Goal: Transaction & Acquisition: Obtain resource

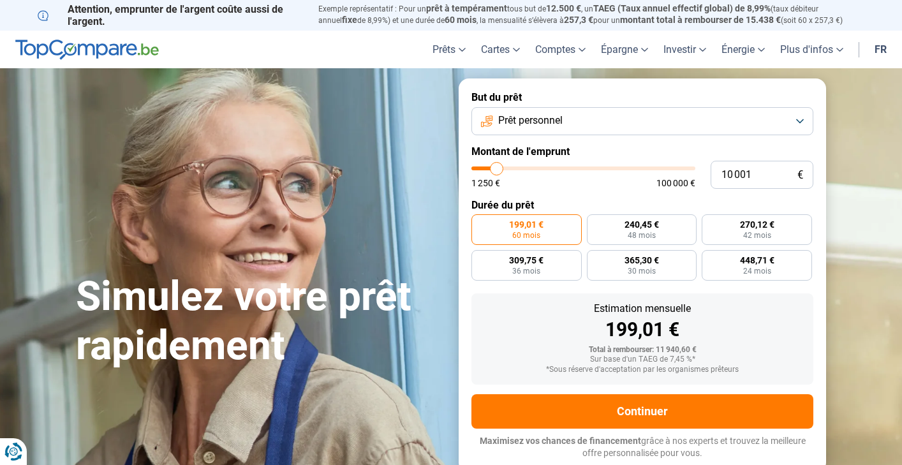
type input "10 500"
type input "10500"
type input "10 750"
type input "10750"
type input "11 000"
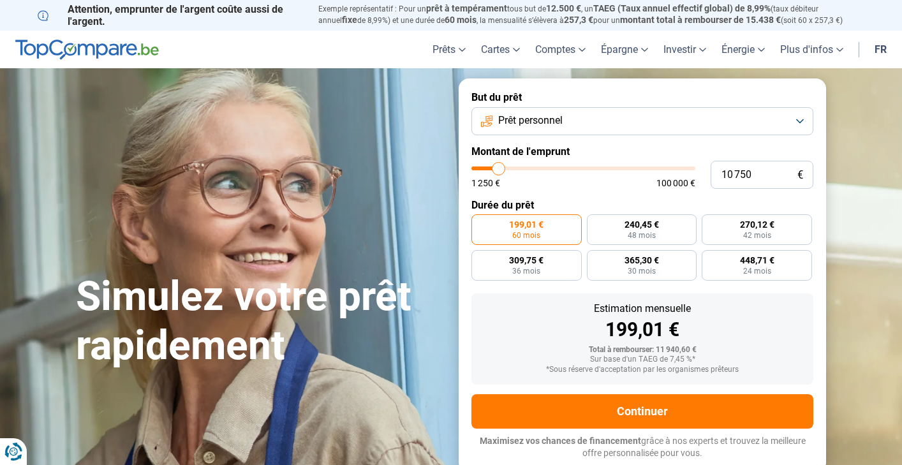
type input "11000"
type input "11 250"
type input "11250"
type input "11 750"
type input "11750"
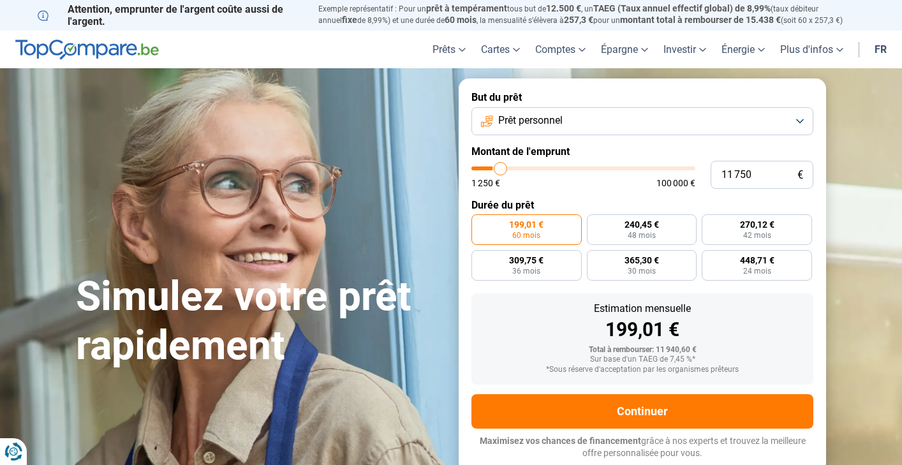
type input "12 250"
type input "12250"
type input "12 500"
type input "12500"
type input "13 250"
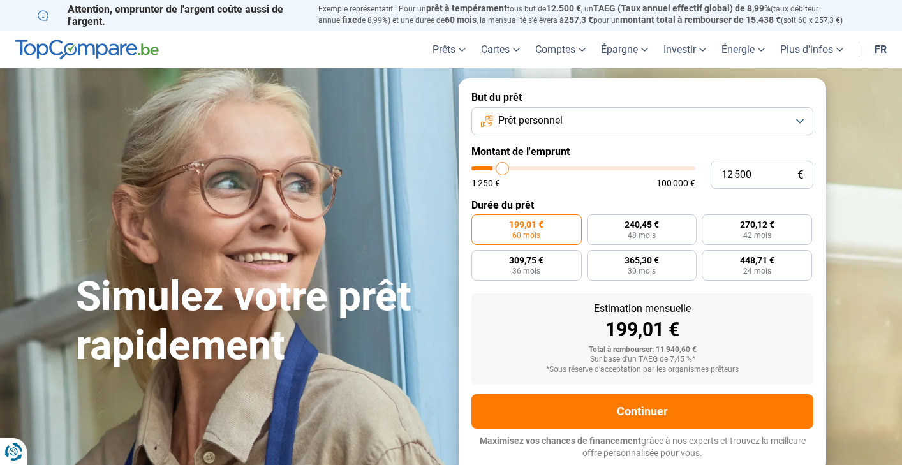
type input "13250"
type input "13 500"
type input "13500"
type input "13 750"
type input "13750"
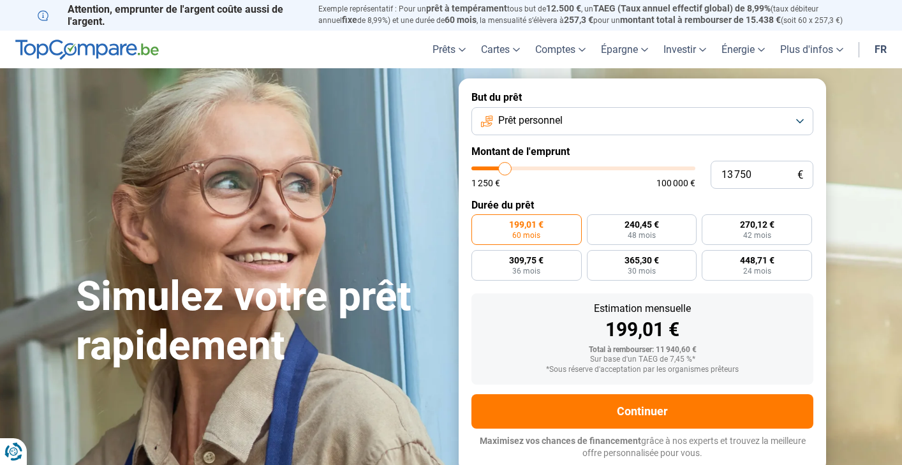
type input "14 000"
type input "14000"
type input "14 250"
type input "14250"
type input "14 750"
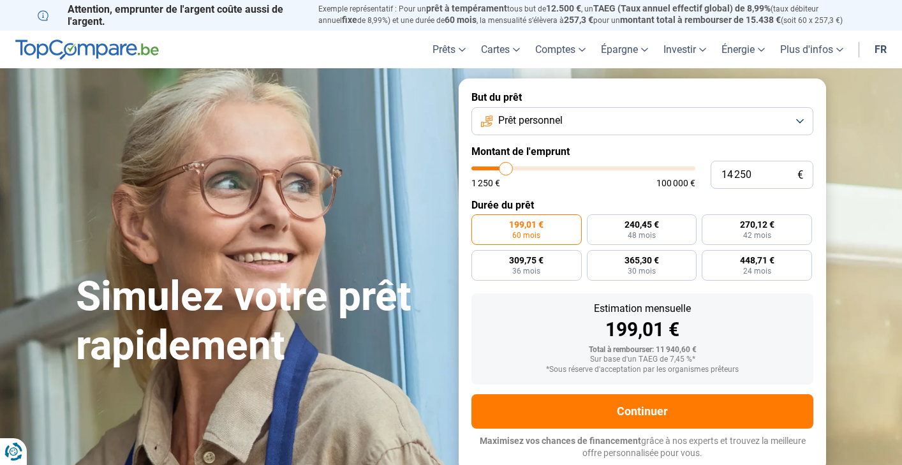
type input "14750"
type input "15 000"
type input "15000"
type input "15 250"
type input "15250"
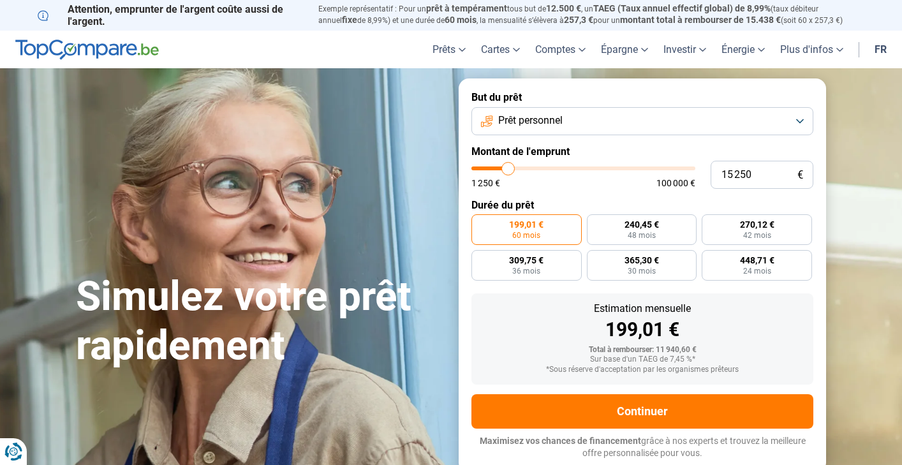
type input "15 000"
type input "15000"
type input "14 750"
type input "14750"
type input "14 250"
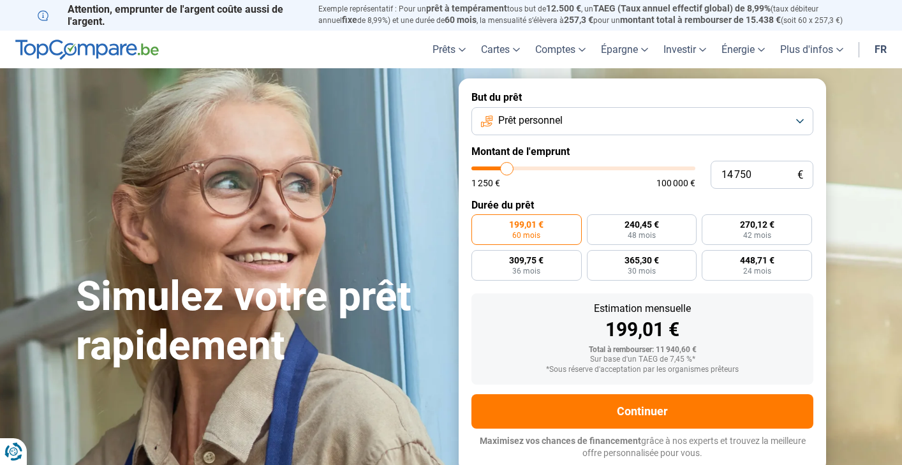
type input "14250"
type input "13 750"
type input "13750"
type input "12 750"
type input "12750"
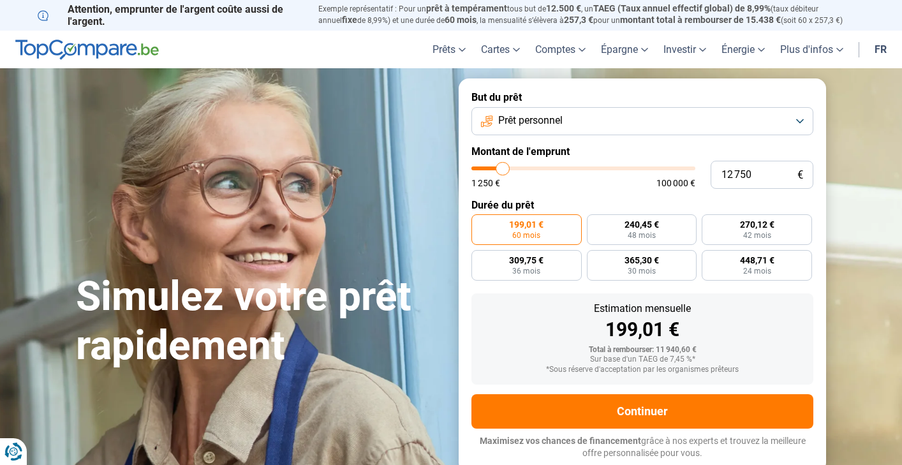
type input "12 000"
type input "12000"
type input "10 500"
type input "10500"
type input "9 250"
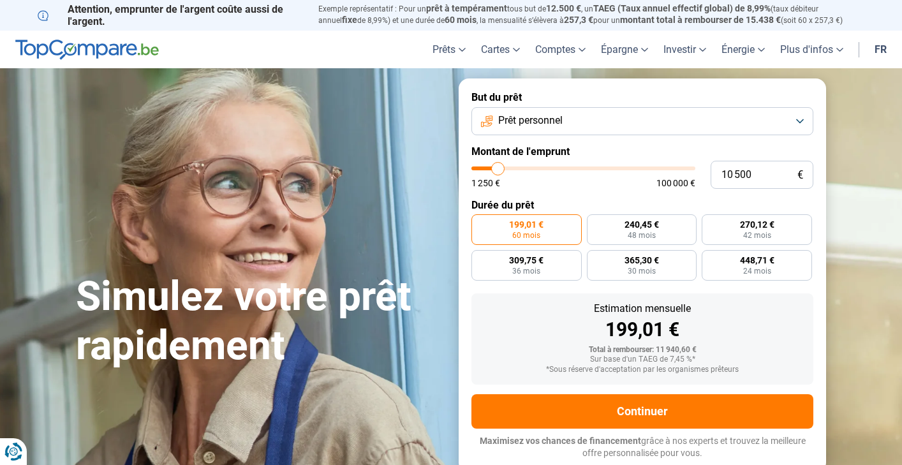
type input "9250"
type input "8 250"
type input "8250"
type input "7 500"
type input "7500"
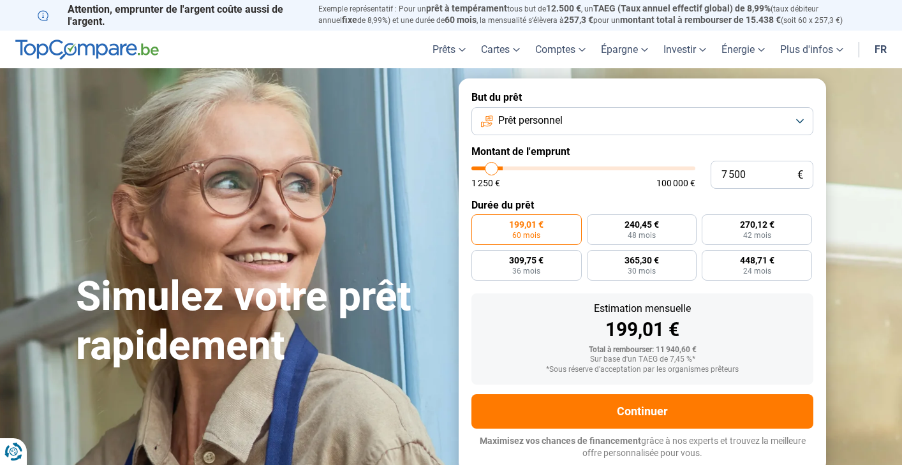
type input "6 500"
type input "6500"
type input "5 750"
type input "5750"
type input "4 500"
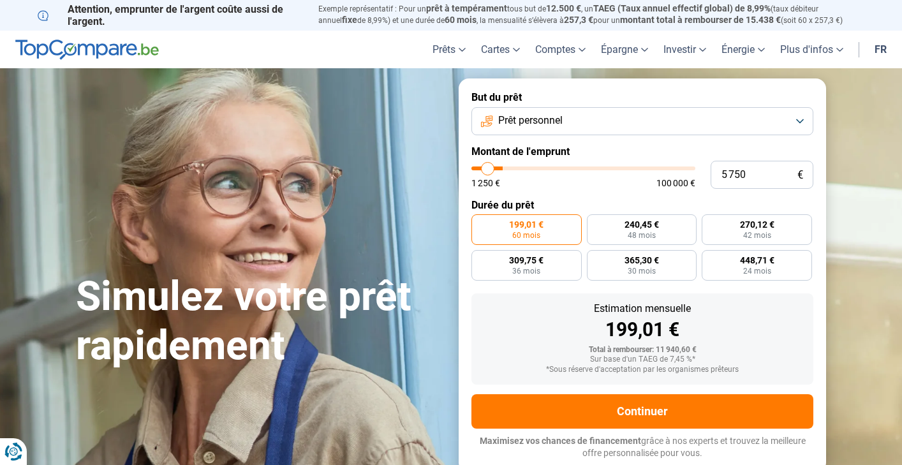
type input "4500"
type input "3 500"
type input "3500"
type input "2 750"
type input "2750"
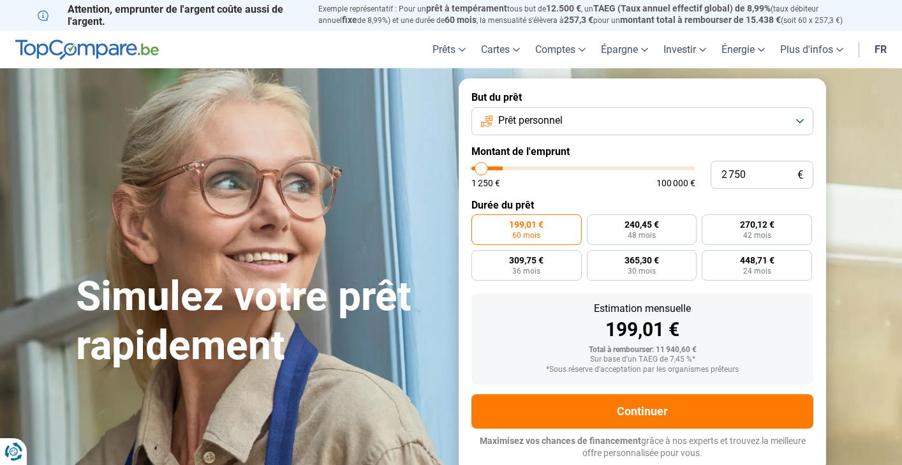
type input "2 000"
type input "2000"
type input "1 500"
type input "1500"
type input "1 250"
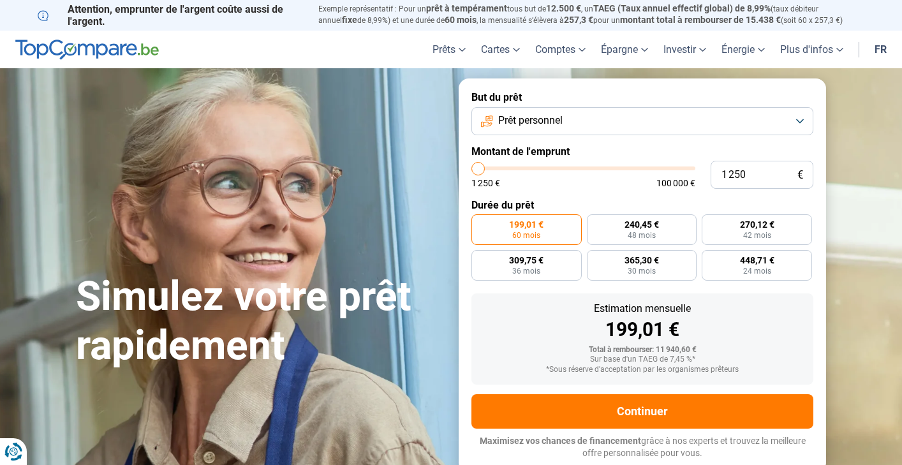
drag, startPoint x: 498, startPoint y: 167, endPoint x: 450, endPoint y: 167, distance: 47.8
type input "1250"
click at [450, 167] on div "Simulez votre prêt rapidement But du prêt Prêt personnel Montant de l'emprunt 1…" at bounding box center [450, 274] width 765 height 393
radio input "true"
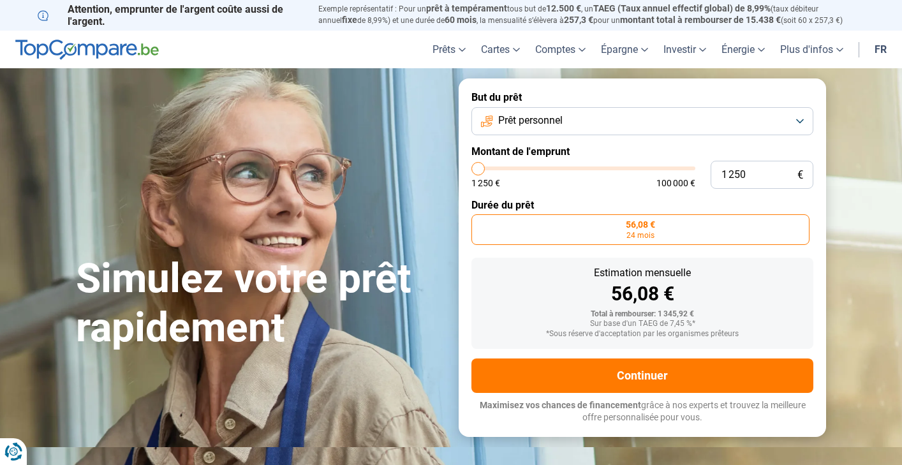
type input "1 500"
type input "1500"
type input "1 750"
type input "1750"
type input "2 000"
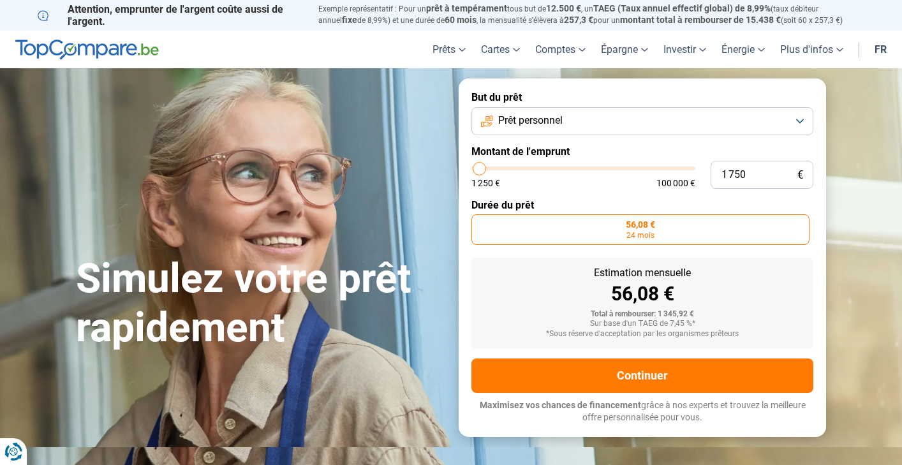
type input "2000"
type input "2 250"
type input "2250"
type input "2 750"
type input "2750"
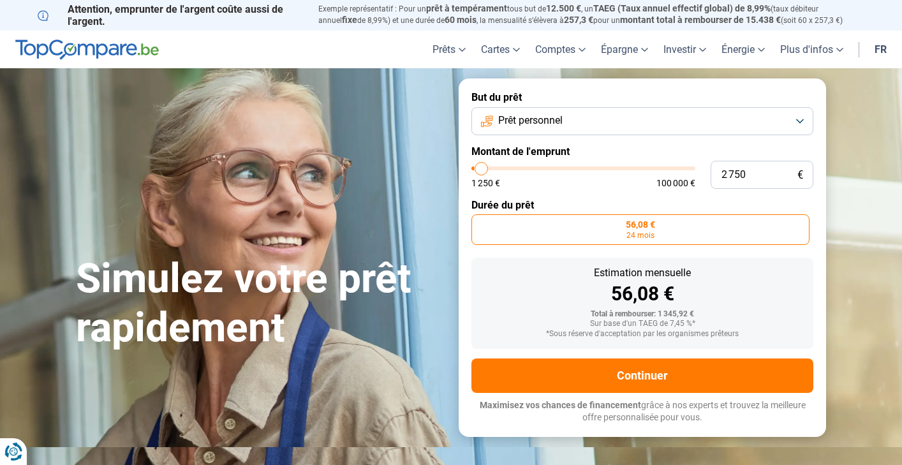
type input "3 000"
type input "3000"
type input "3 250"
type input "3250"
type input "3 500"
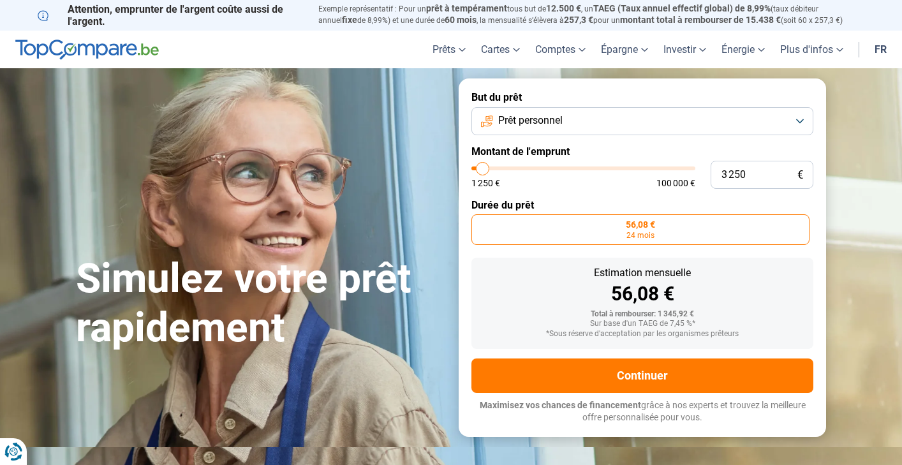
type input "3500"
type input "3 750"
type input "3750"
type input "4 250"
type input "4250"
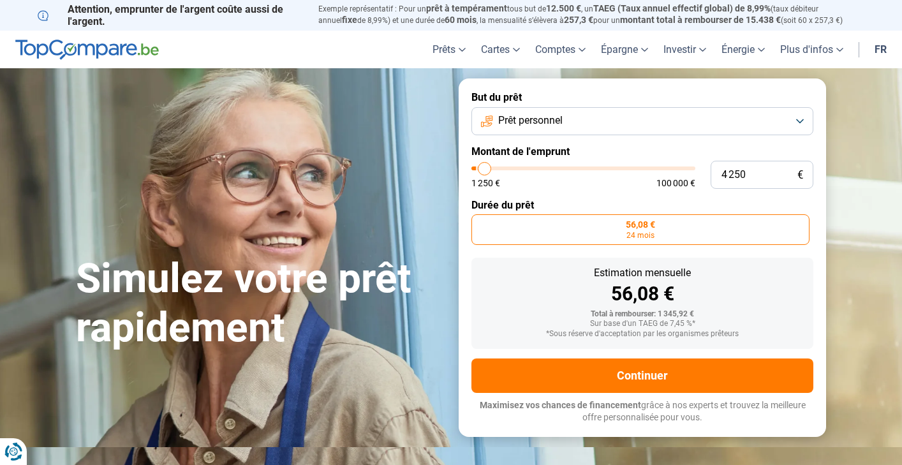
type input "4 500"
type input "4500"
type input "4 750"
type input "4750"
type input "5 000"
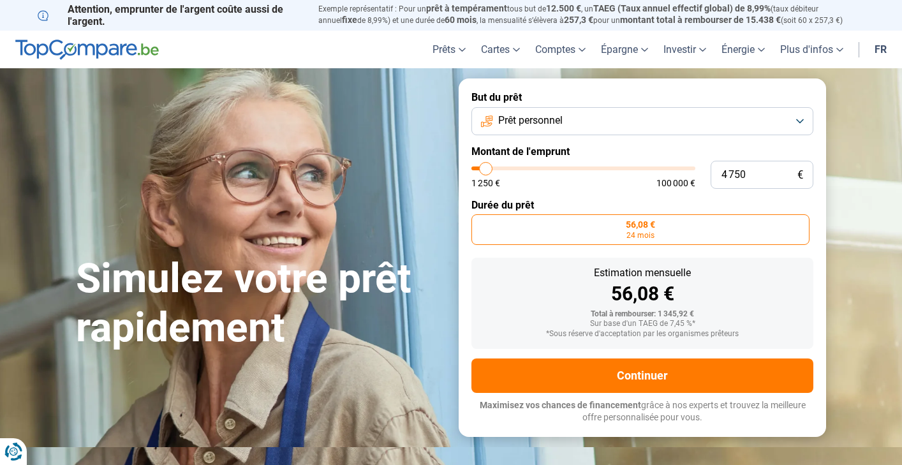
type input "5000"
type input "5 250"
type input "5250"
type input "5 750"
type input "5750"
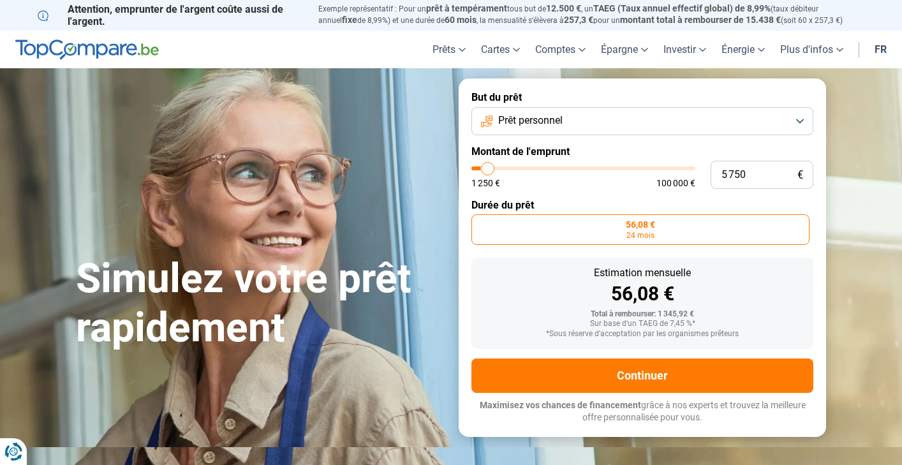
type input "6 000"
type input "6000"
type input "6 250"
type input "6250"
type input "6 500"
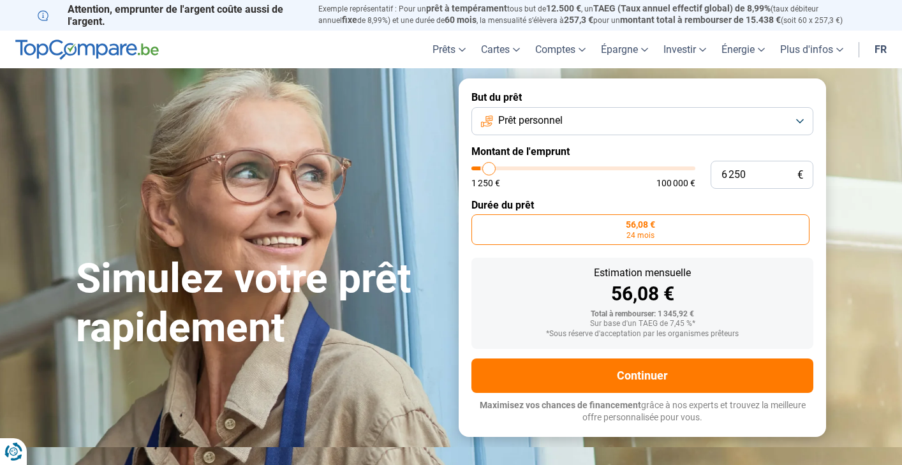
type input "6500"
type input "6 750"
type input "6750"
type input "7 250"
type input "7250"
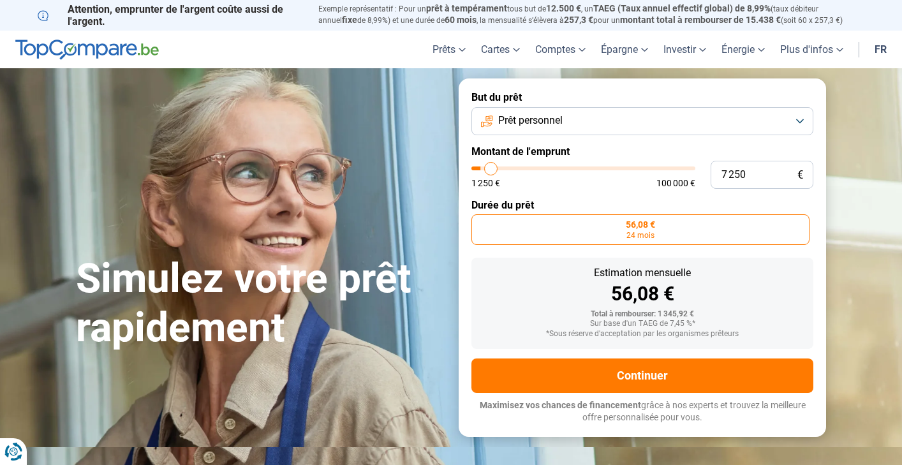
type input "7 500"
type input "7500"
type input "7 750"
type input "7750"
type input "8 000"
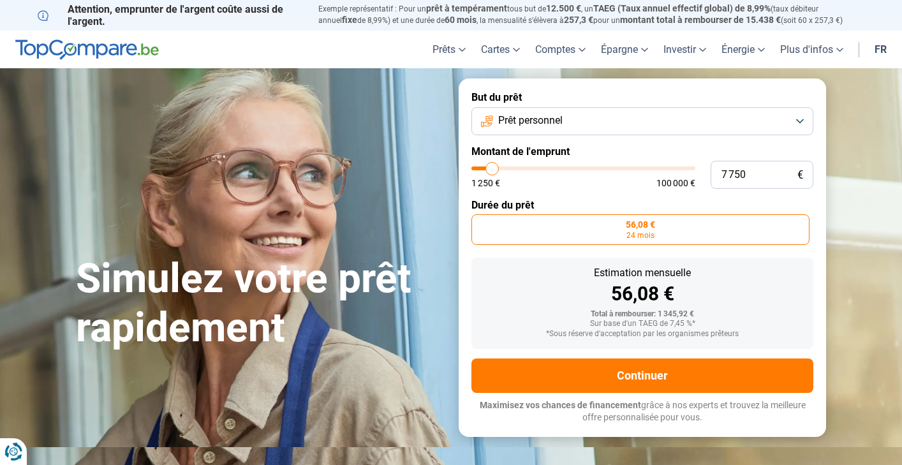
type input "8000"
type input "8 250"
type input "8250"
type input "8 750"
type input "8750"
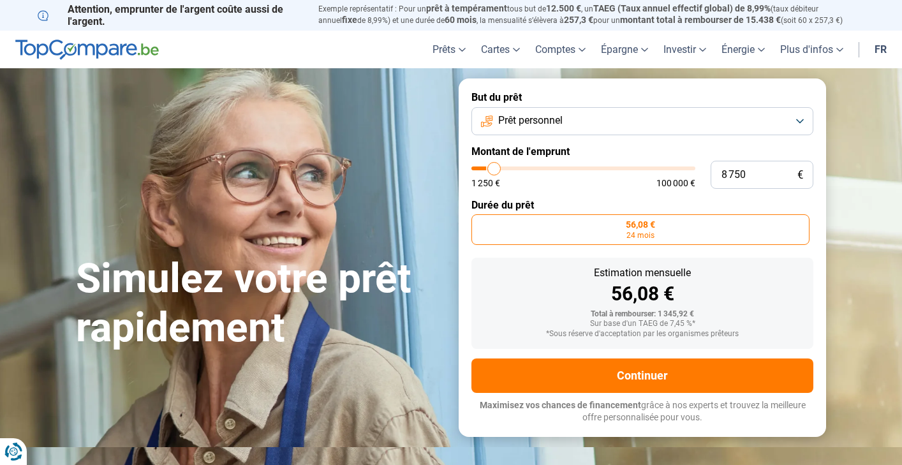
type input "9 000"
type input "9000"
type input "9 250"
type input "9250"
type input "9 500"
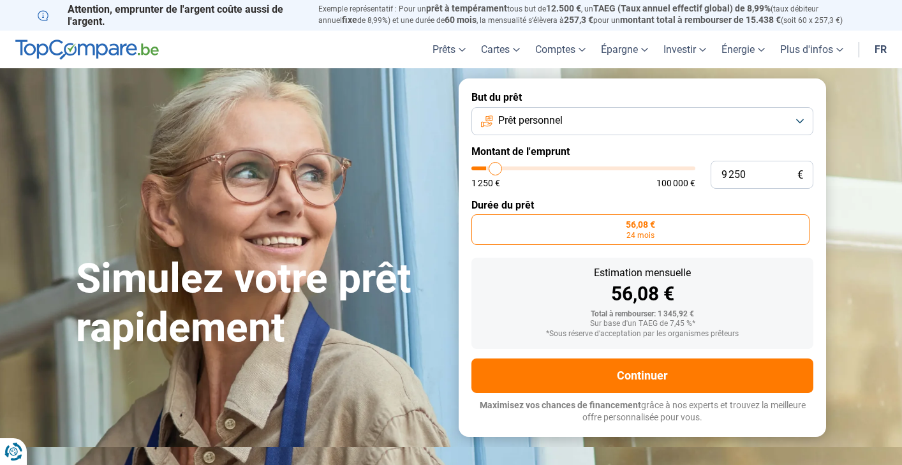
type input "9500"
type input "9 750"
type input "9750"
type input "10 250"
type input "10250"
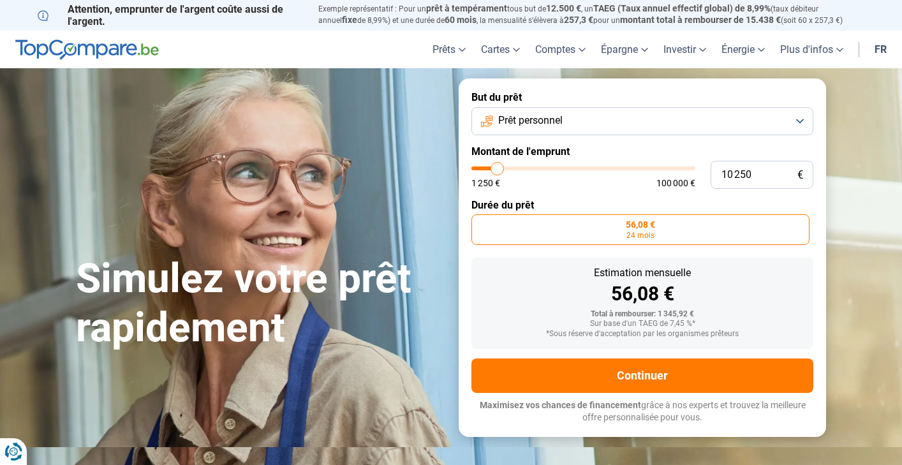
type input "10 500"
type input "10500"
type input "10 750"
type input "10750"
type input "11 000"
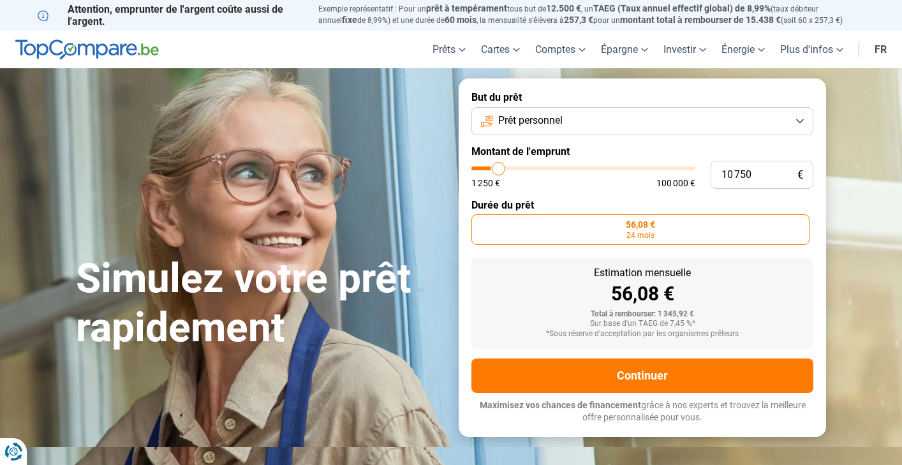
type input "11000"
type input "11 250"
drag, startPoint x: 479, startPoint y: 168, endPoint x: 500, endPoint y: 168, distance: 21.1
type input "11250"
click at [500, 168] on input "range" at bounding box center [583, 168] width 224 height 4
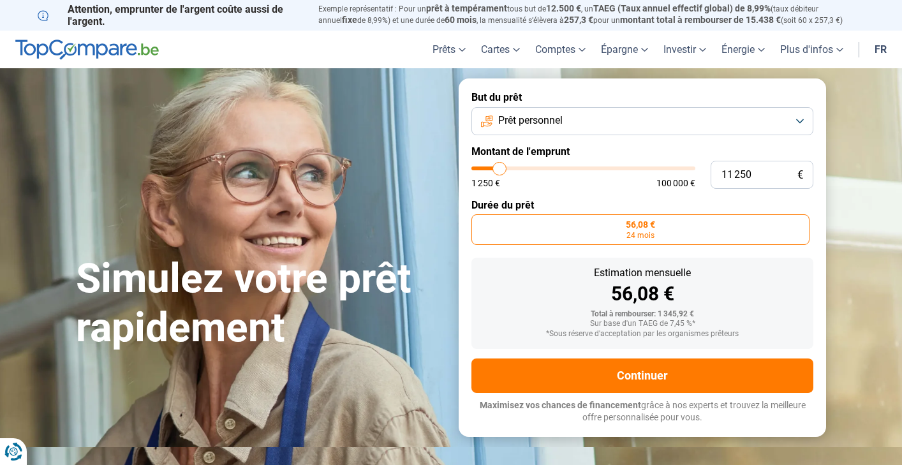
radio input "false"
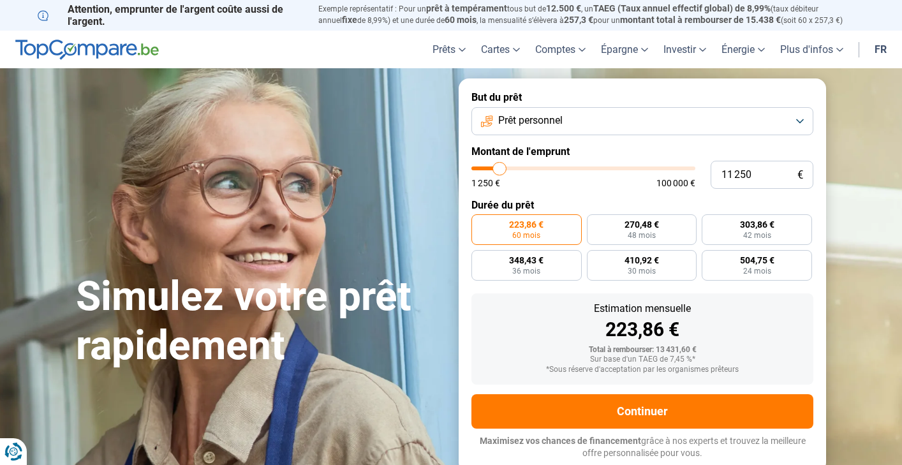
type input "11 000"
type input "11000"
type input "10 750"
type input "10750"
type input "10 500"
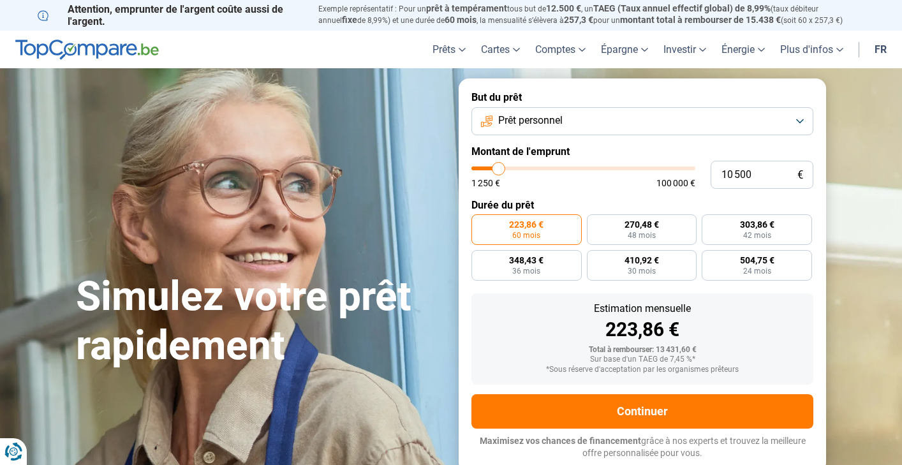
type input "10500"
type input "10 250"
type input "10250"
type input "9 750"
type input "9750"
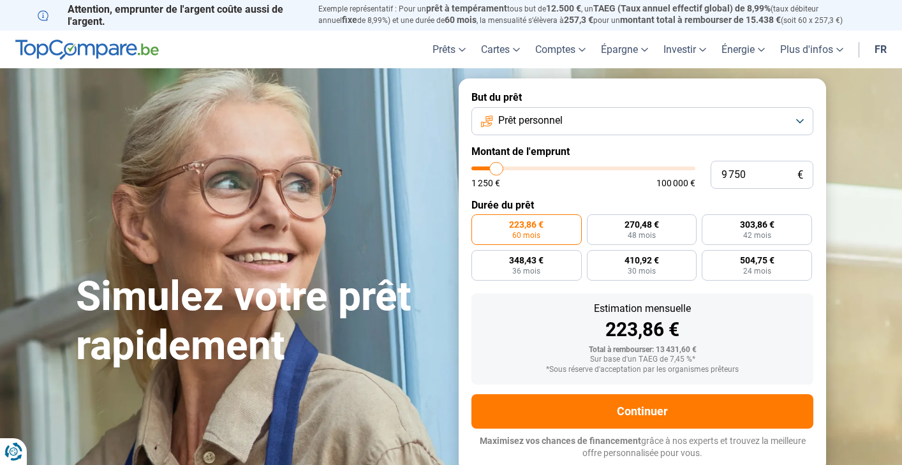
type input "9 500"
type input "9500"
type input "9 250"
type input "9250"
type input "9 000"
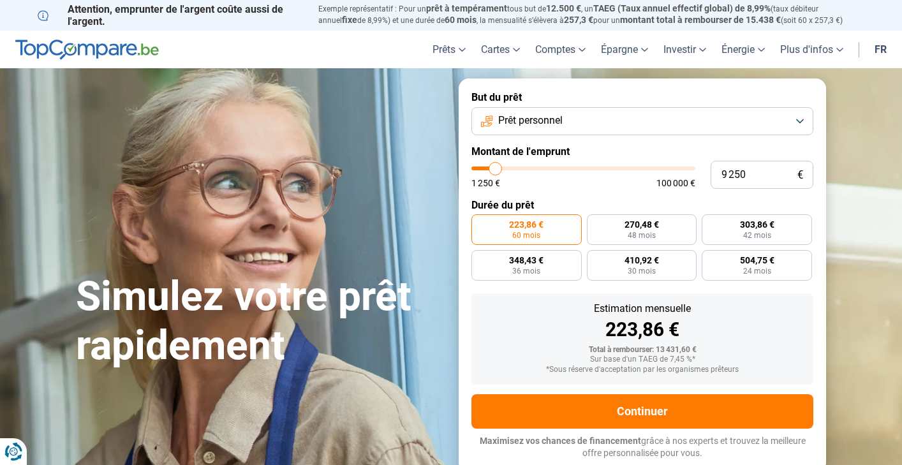
type input "9000"
type input "8 750"
type input "8750"
type input "8 250"
type input "8250"
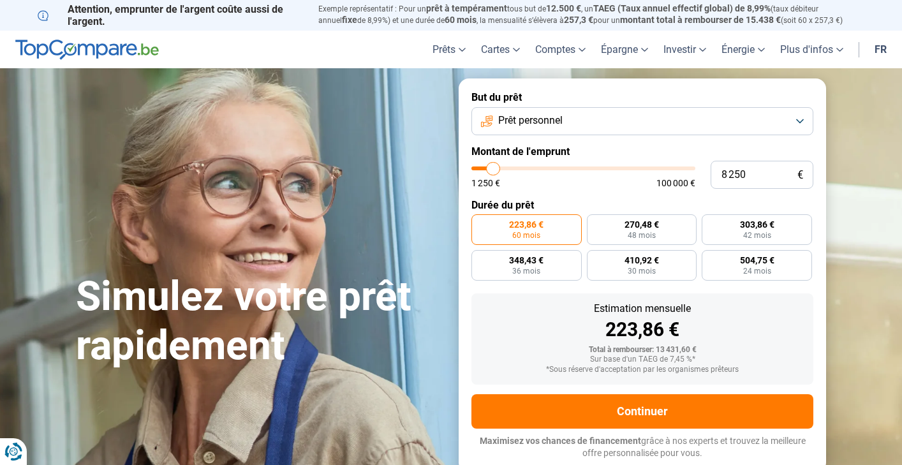
type input "8 000"
type input "8000"
type input "7 750"
type input "7750"
type input "7 250"
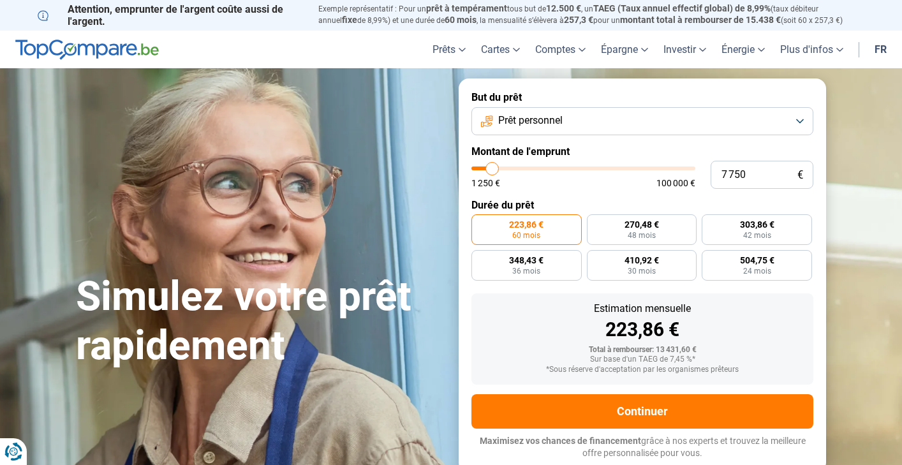
type input "7250"
type input "6 750"
type input "6750"
type input "6 500"
drag, startPoint x: 501, startPoint y: 168, endPoint x: 490, endPoint y: 166, distance: 10.9
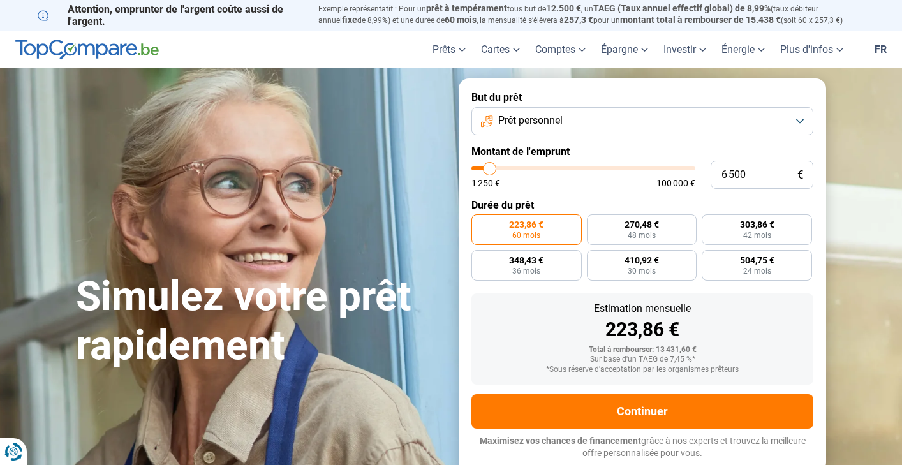
type input "6500"
click at [490, 166] on input "range" at bounding box center [583, 168] width 224 height 4
radio input "true"
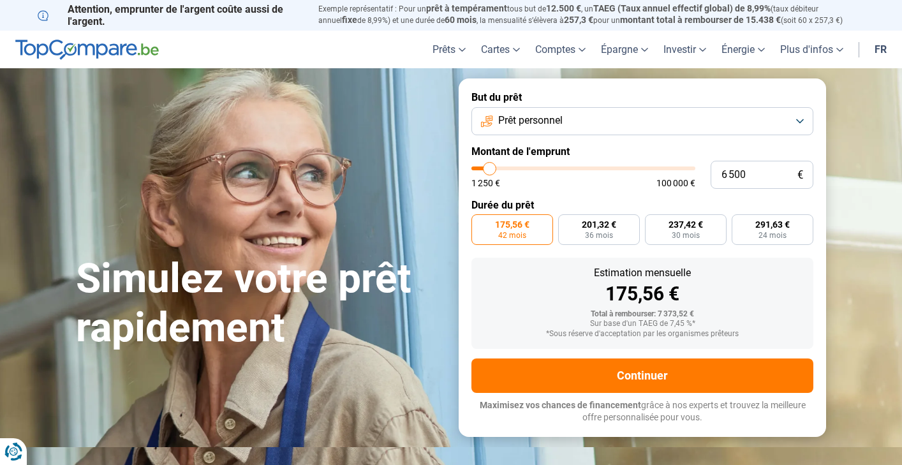
type input "6 250"
type input "6250"
type input "6 000"
type input "6000"
type input "5 750"
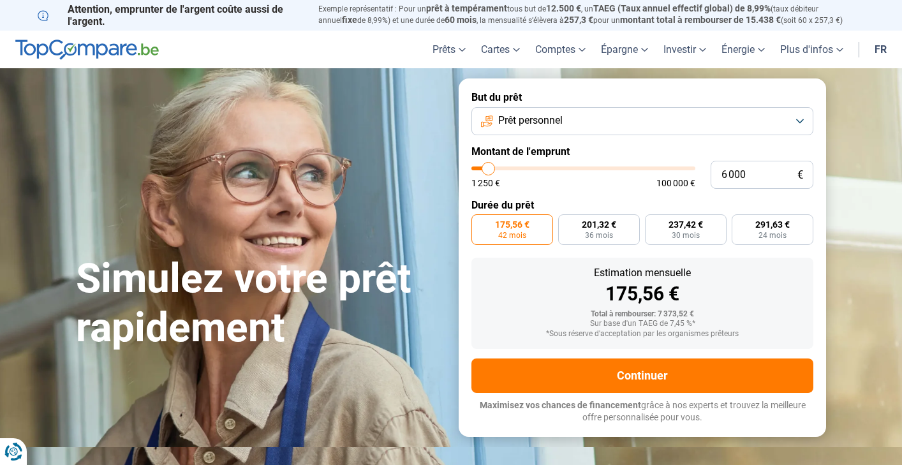
type input "5750"
type input "5 000"
type input "5000"
type input "4 750"
type input "4750"
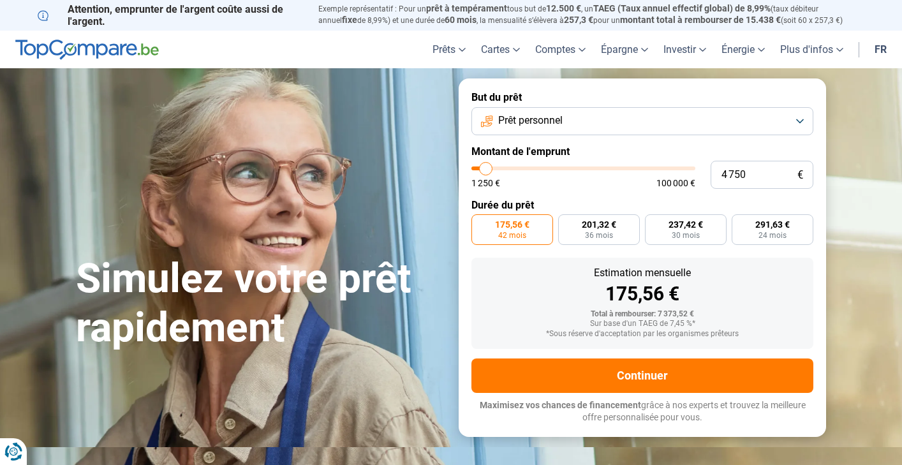
type input "4 500"
type input "4500"
type input "4 250"
type input "4250"
type input "3 750"
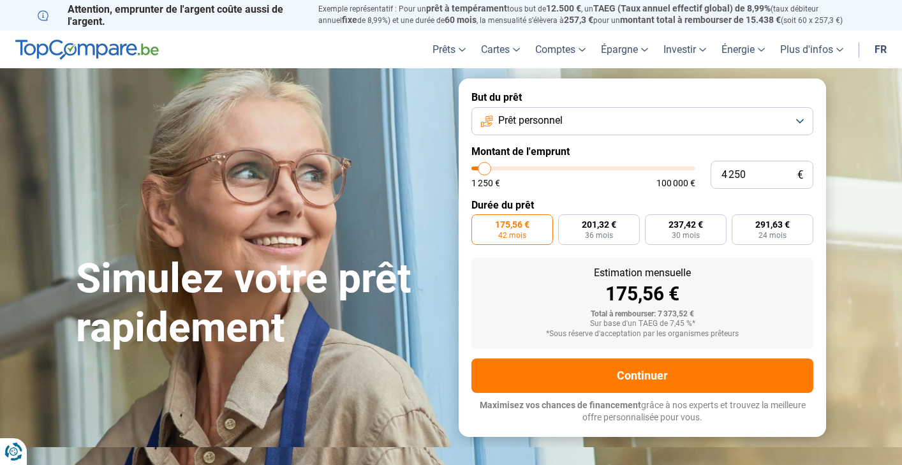
type input "3750"
type input "3 500"
type input "3500"
type input "3 250"
type input "3250"
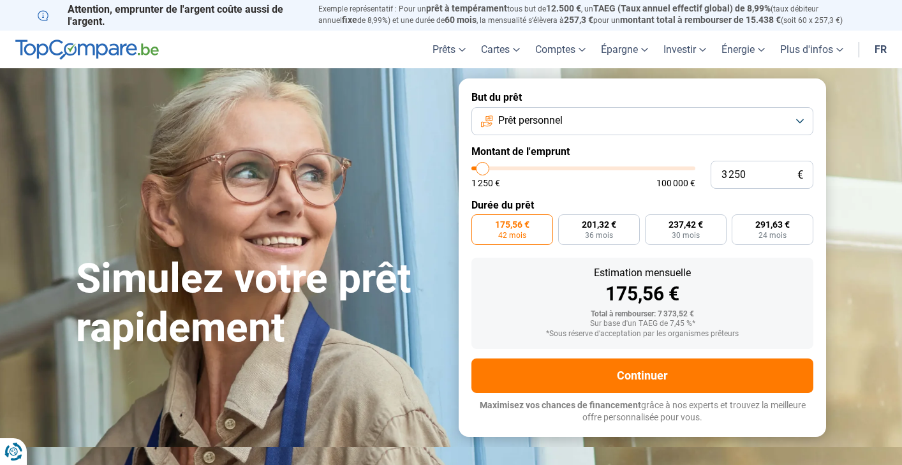
type input "3 500"
type input "3500"
type input "3 250"
type input "3250"
type input "3 000"
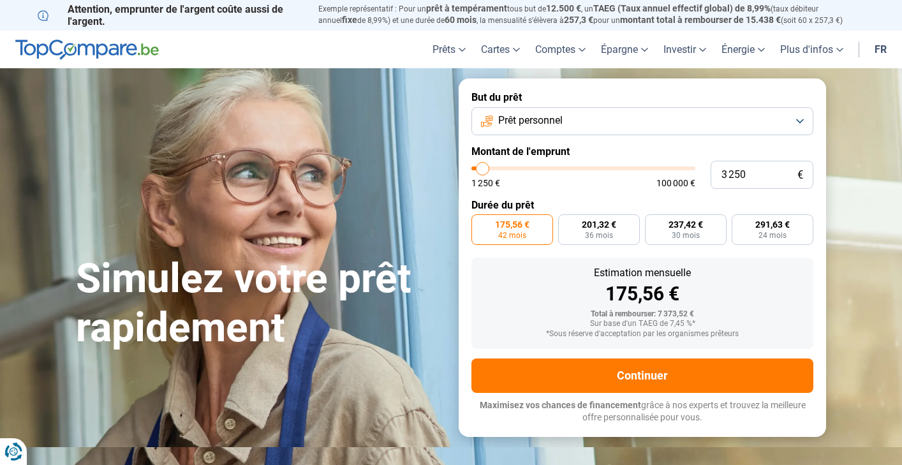
type input "3000"
type input "2 750"
type input "2750"
type input "2 250"
type input "2250"
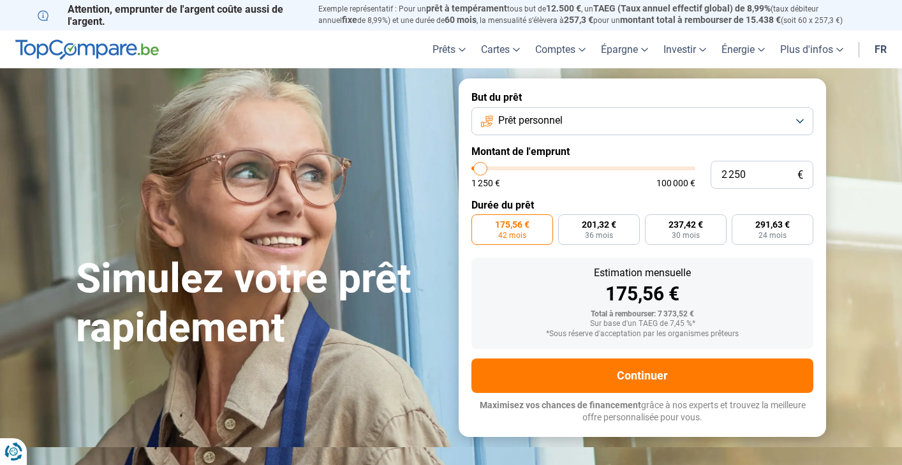
type input "2 000"
type input "2000"
type input "1 750"
drag, startPoint x: 490, startPoint y: 165, endPoint x: 480, endPoint y: 165, distance: 10.2
click at [480, 166] on input "range" at bounding box center [583, 168] width 224 height 4
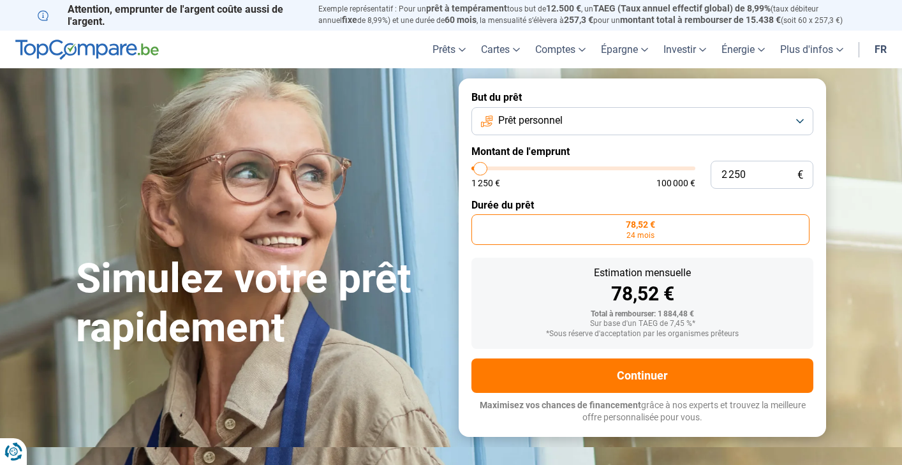
click at [481, 166] on input "range" at bounding box center [583, 168] width 224 height 4
click at [640, 341] on div "Estimation mensuelle 100,95 € Total à rembourser: 2 422,80 € Sur base d'un TAEG…" at bounding box center [642, 303] width 342 height 91
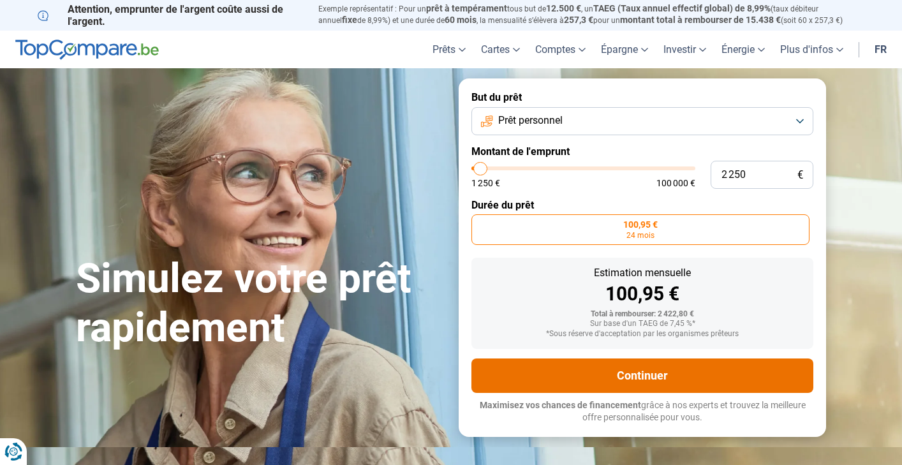
click at [646, 370] on button "Continuer" at bounding box center [642, 375] width 342 height 34
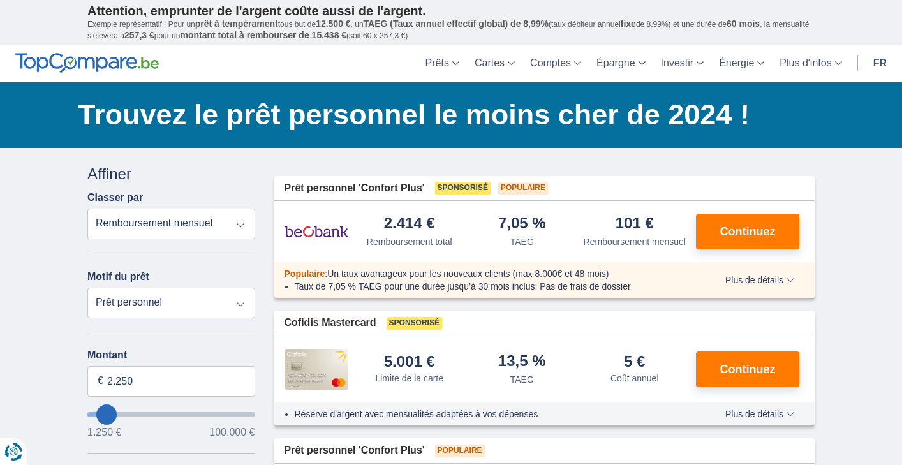
drag, startPoint x: 238, startPoint y: 221, endPoint x: 897, endPoint y: 41, distance: 683.3
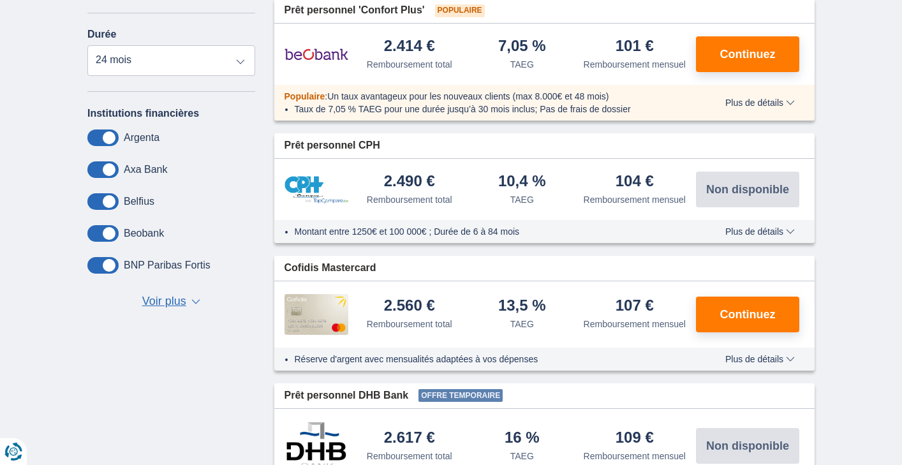
scroll to position [423, 0]
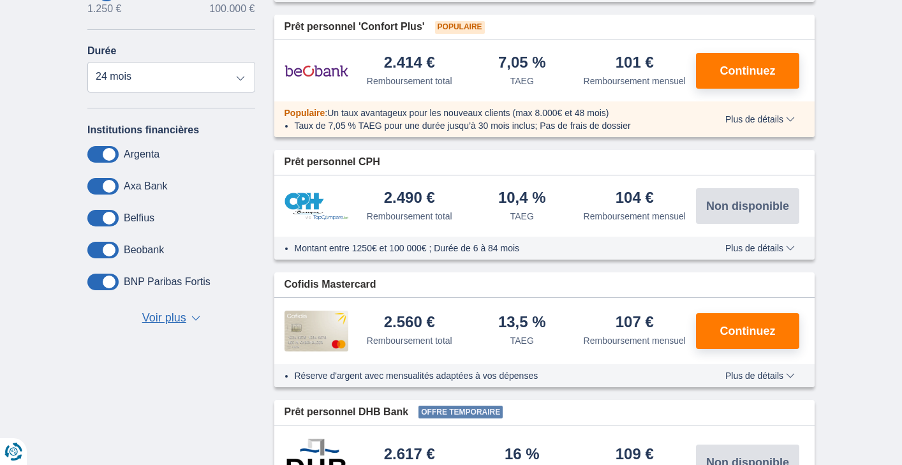
drag, startPoint x: 112, startPoint y: 152, endPoint x: 92, endPoint y: 152, distance: 19.8
click at [92, 152] on span at bounding box center [102, 154] width 31 height 17
click at [0, 0] on input "checkbox" at bounding box center [0, 0] width 0 height 0
click at [92, 152] on span at bounding box center [102, 154] width 31 height 17
click at [0, 0] on input "checkbox" at bounding box center [0, 0] width 0 height 0
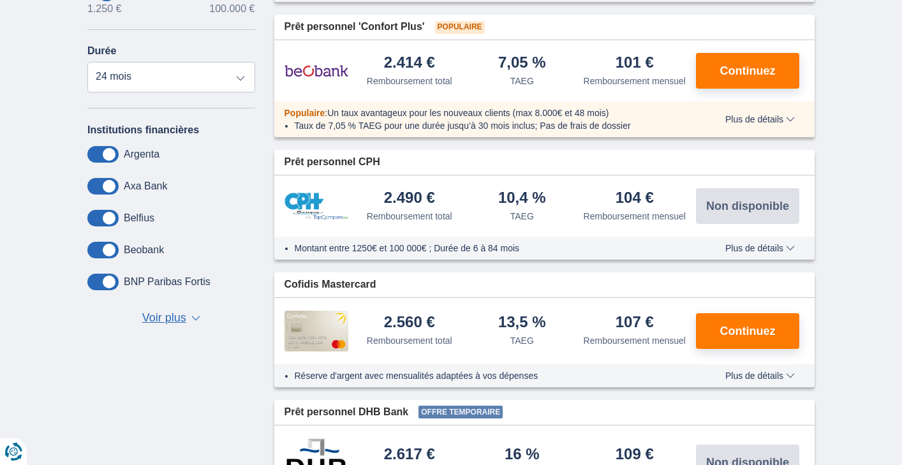
click at [92, 184] on span at bounding box center [102, 186] width 31 height 17
click at [0, 0] on input "checkbox" at bounding box center [0, 0] width 0 height 0
click at [95, 215] on span at bounding box center [102, 218] width 31 height 17
click at [0, 0] on input "checkbox" at bounding box center [0, 0] width 0 height 0
click at [91, 247] on span at bounding box center [102, 250] width 31 height 17
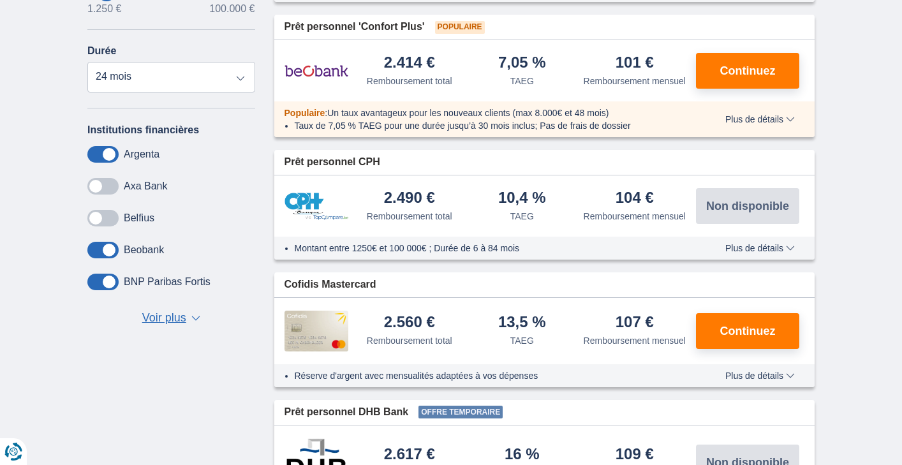
click at [0, 0] on input "checkbox" at bounding box center [0, 0] width 0 height 0
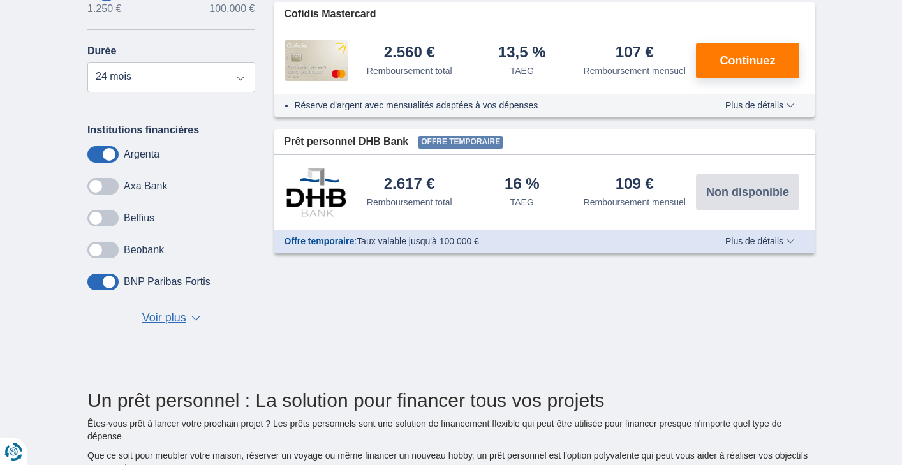
click at [113, 246] on span at bounding box center [102, 250] width 31 height 17
click at [0, 0] on input "checkbox" at bounding box center [0, 0] width 0 height 0
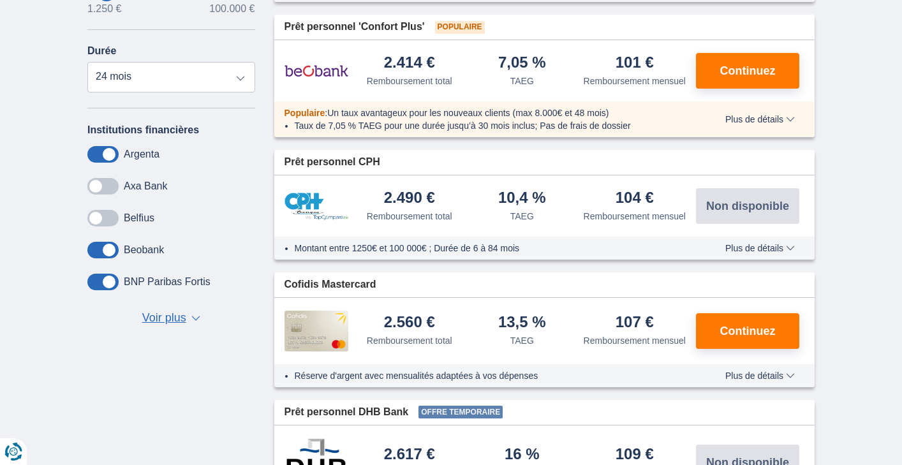
click at [110, 214] on span at bounding box center [102, 218] width 31 height 17
click at [0, 0] on input "checkbox" at bounding box center [0, 0] width 0 height 0
click at [112, 187] on span at bounding box center [102, 186] width 31 height 17
click at [0, 0] on input "checkbox" at bounding box center [0, 0] width 0 height 0
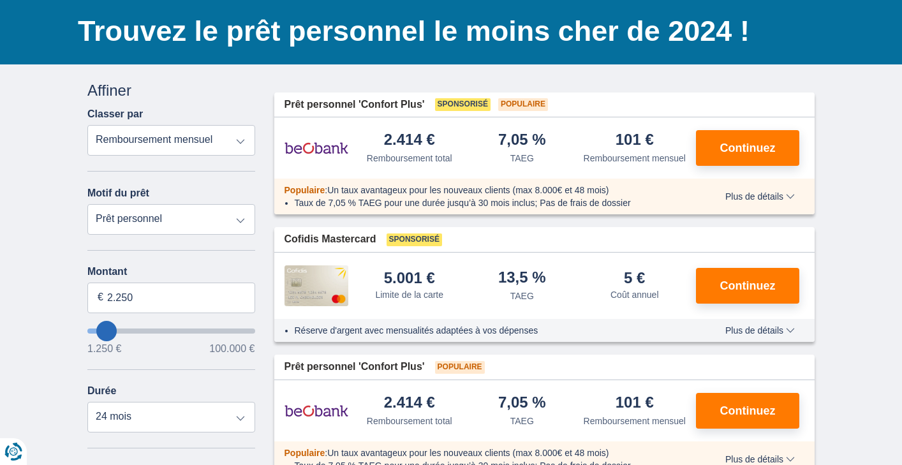
scroll to position [78, 0]
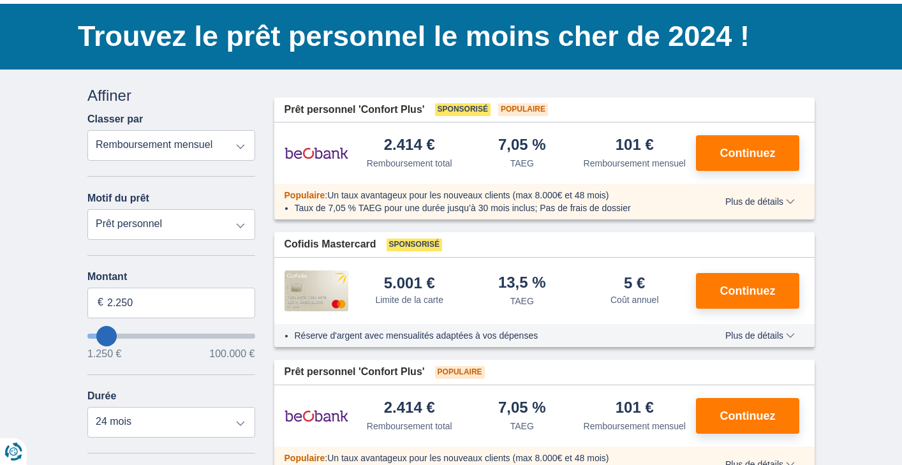
click at [788, 206] on span "Plus de détails" at bounding box center [760, 201] width 70 height 9
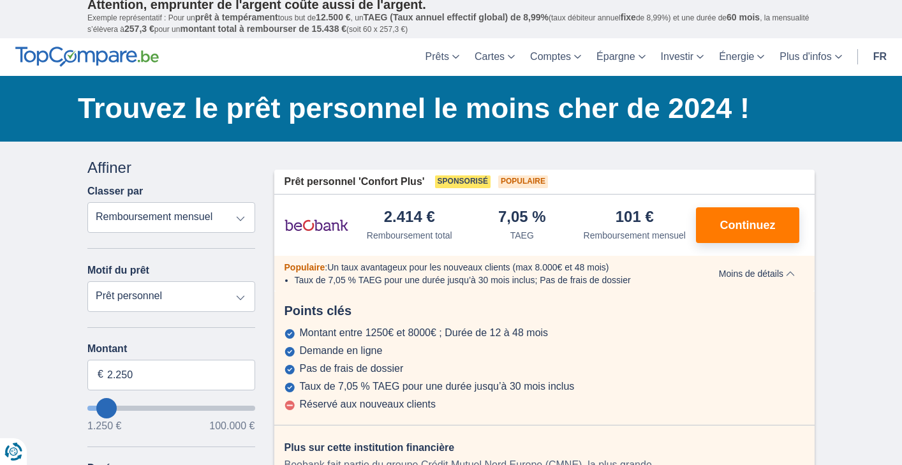
scroll to position [0, 0]
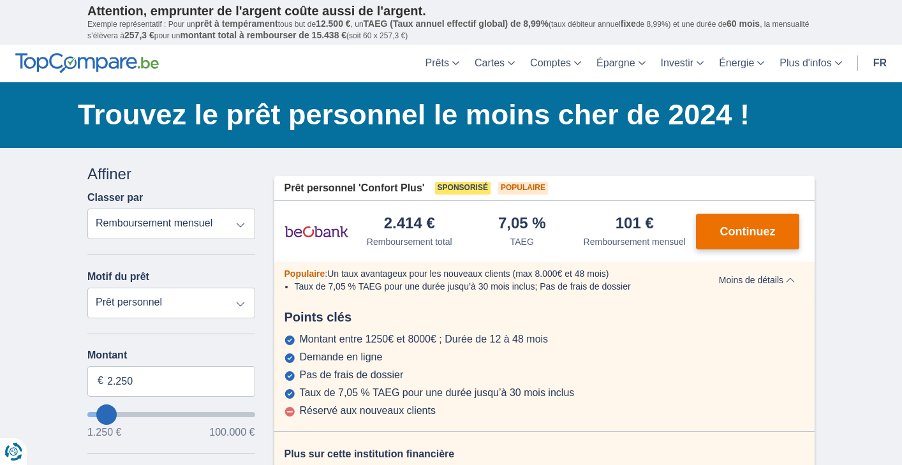
click at [768, 235] on span "Continuez" at bounding box center [747, 231] width 55 height 11
